Goal: Transaction & Acquisition: Book appointment/travel/reservation

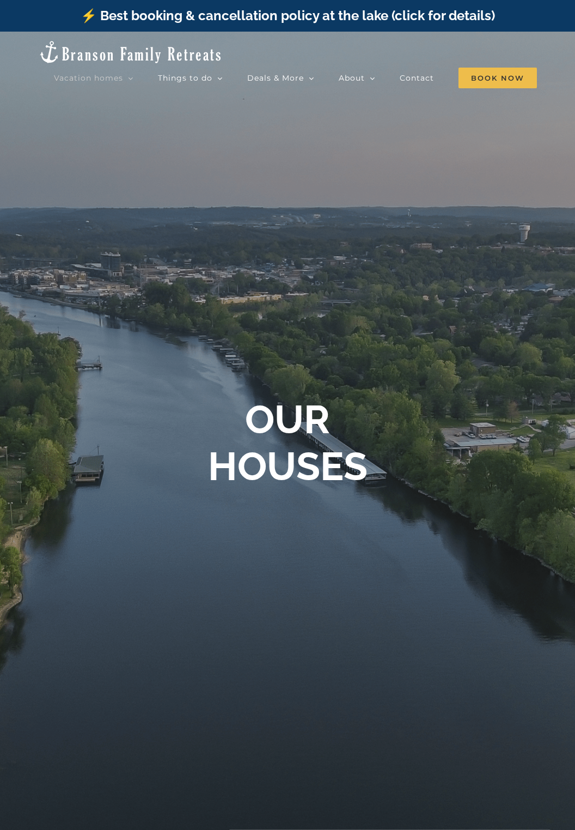
click at [133, 79] on link "Vacation homes" at bounding box center [94, 78] width 80 height 22
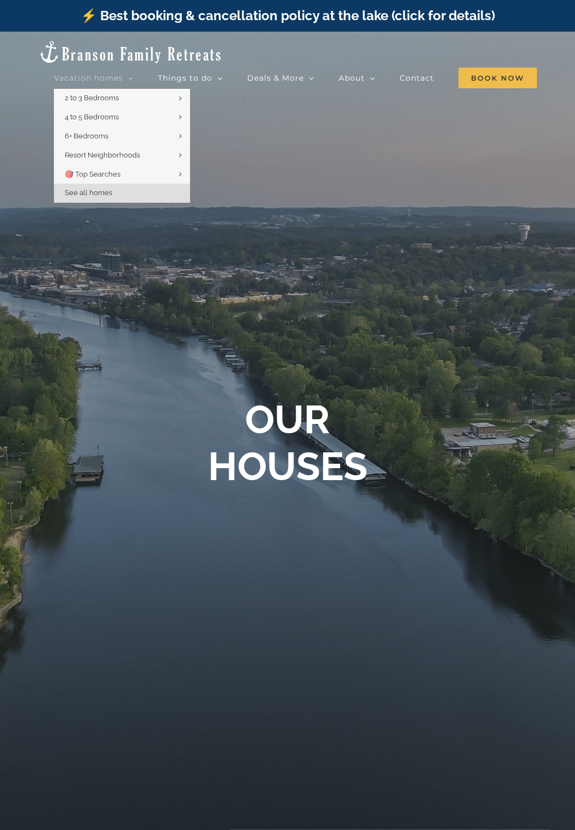
click at [125, 191] on link "See all homes" at bounding box center [122, 193] width 136 height 19
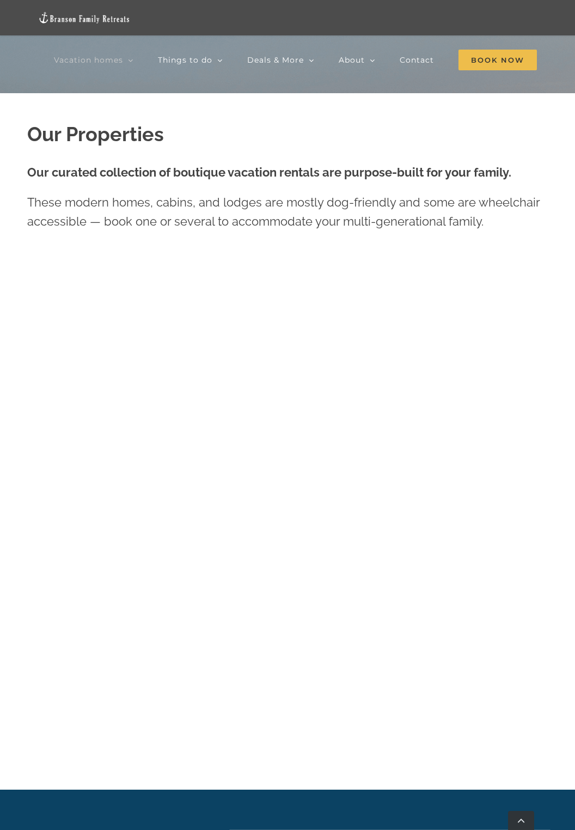
scroll to position [757, 0]
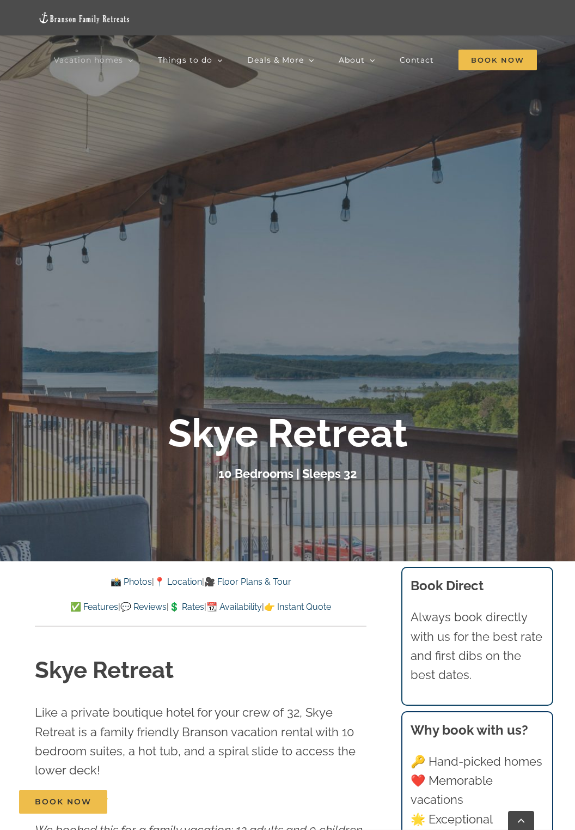
scroll to position [301, 0]
click at [250, 609] on link "📆 Availability" at bounding box center [235, 606] width 56 height 10
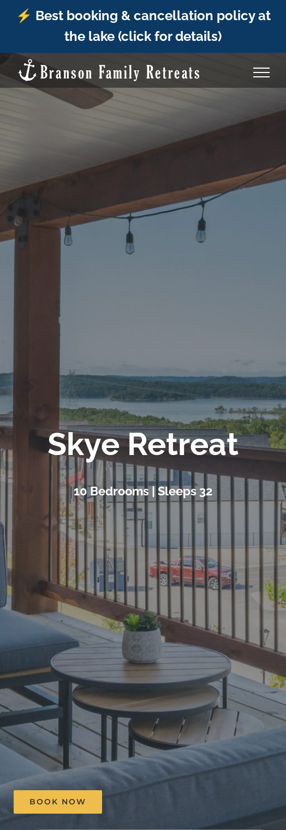
click at [198, 673] on div at bounding box center [143, 468] width 286 height 830
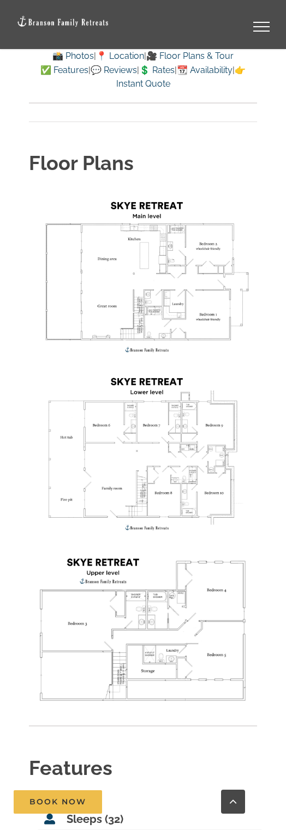
scroll to position [8069, 0]
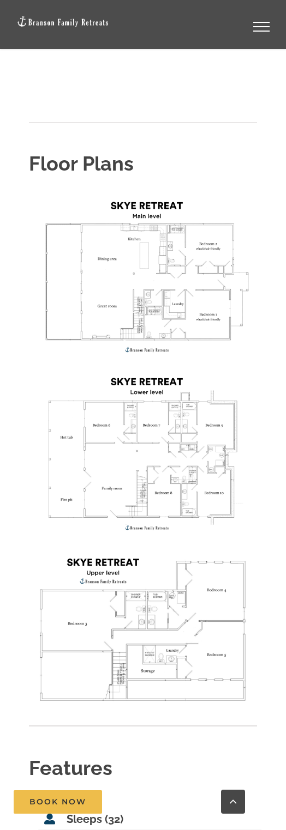
scroll to position [301, 0]
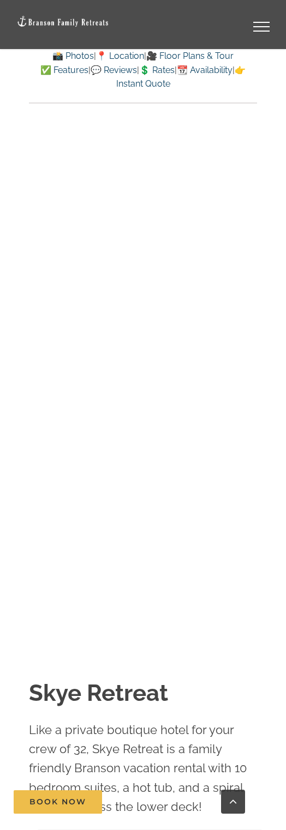
scroll to position [8069, 0]
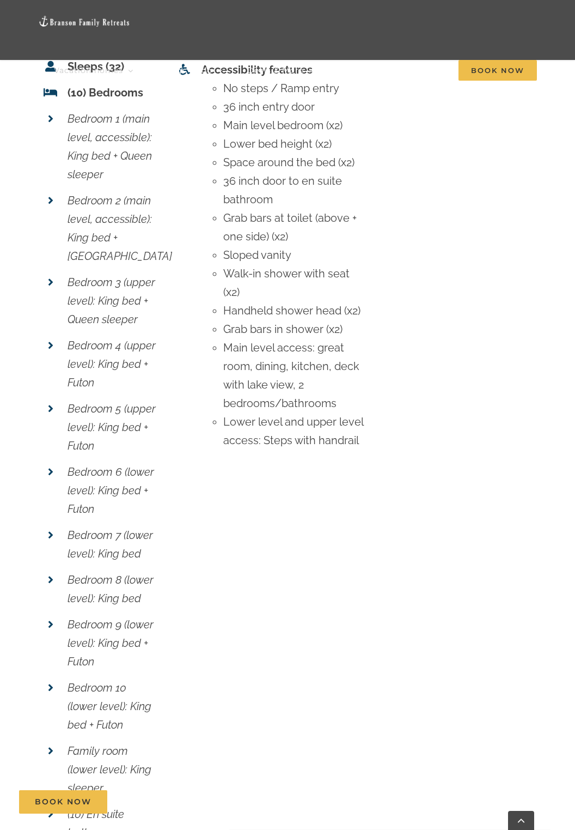
scroll to position [301, 0]
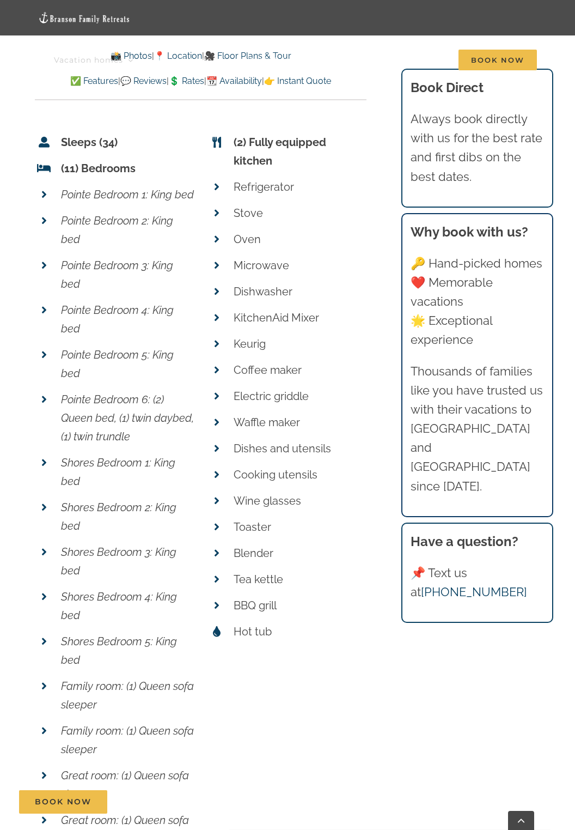
scroll to position [5588, 0]
